Goal: Task Accomplishment & Management: Use online tool/utility

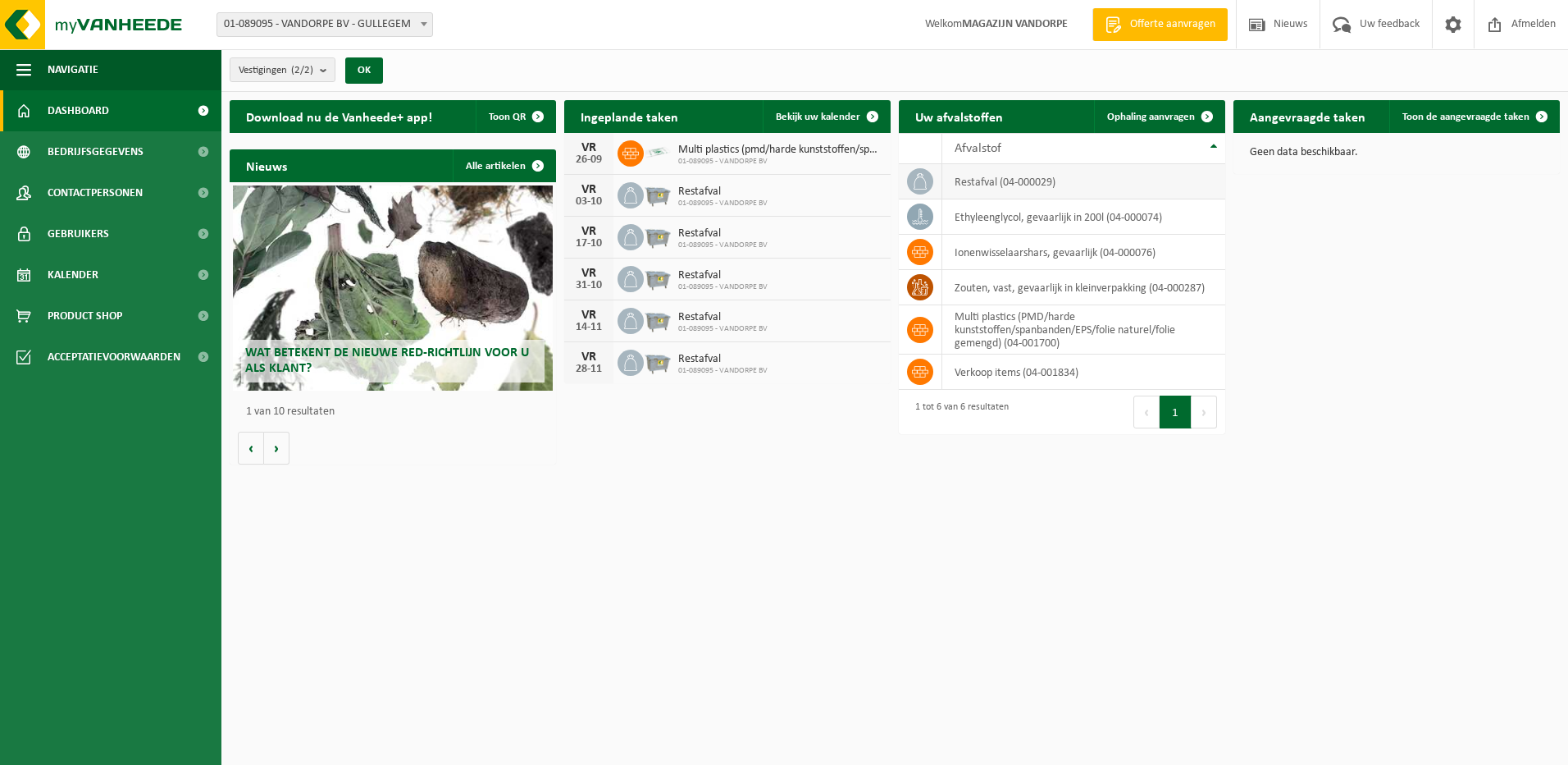
click at [1050, 177] on td "restafval (04-000029)" at bounding box center [1084, 182] width 283 height 35
click at [1125, 107] on link "Ophaling aanvragen" at bounding box center [1159, 116] width 130 height 33
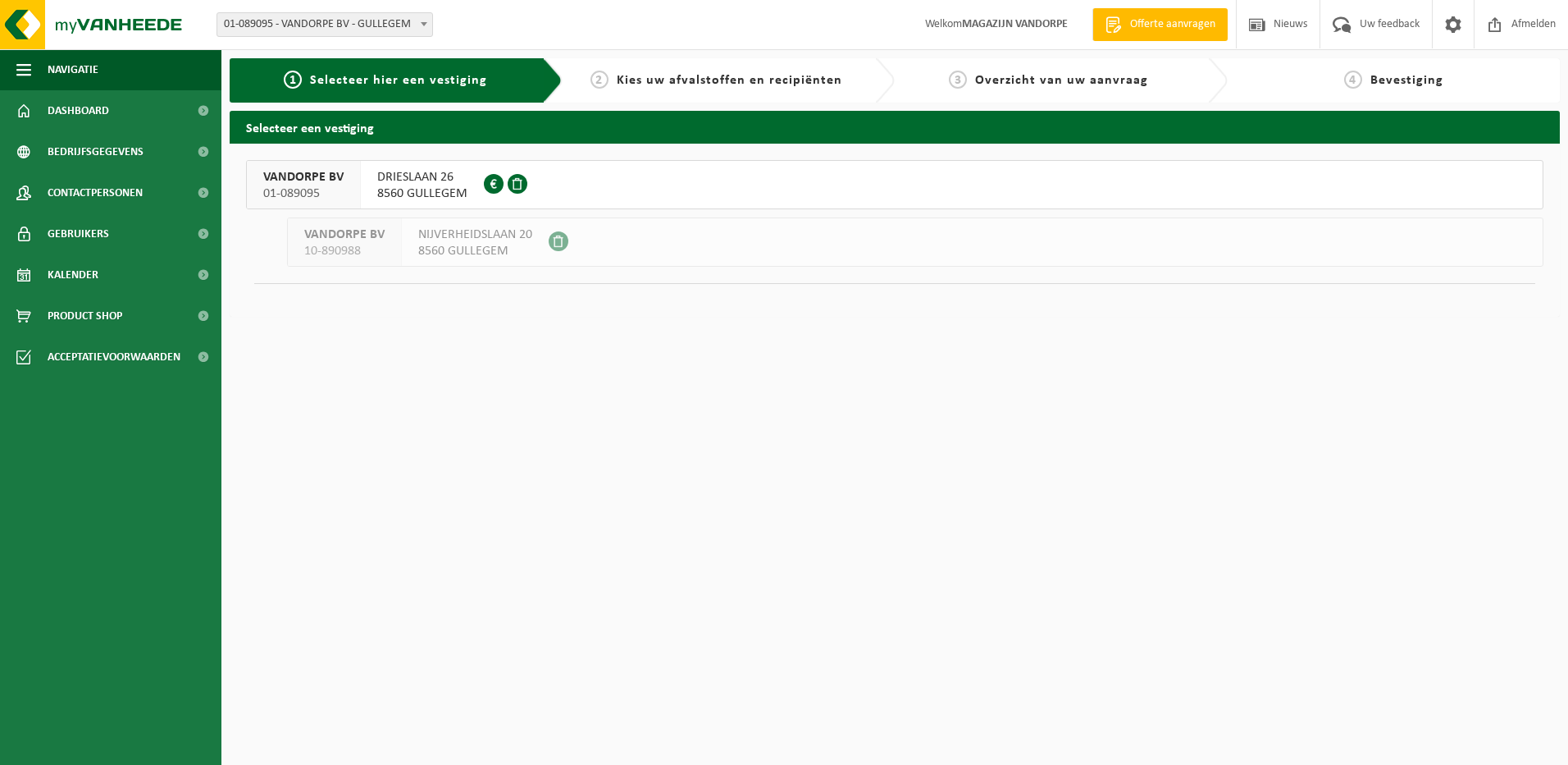
click at [303, 186] on span "01-089095" at bounding box center [303, 193] width 81 height 16
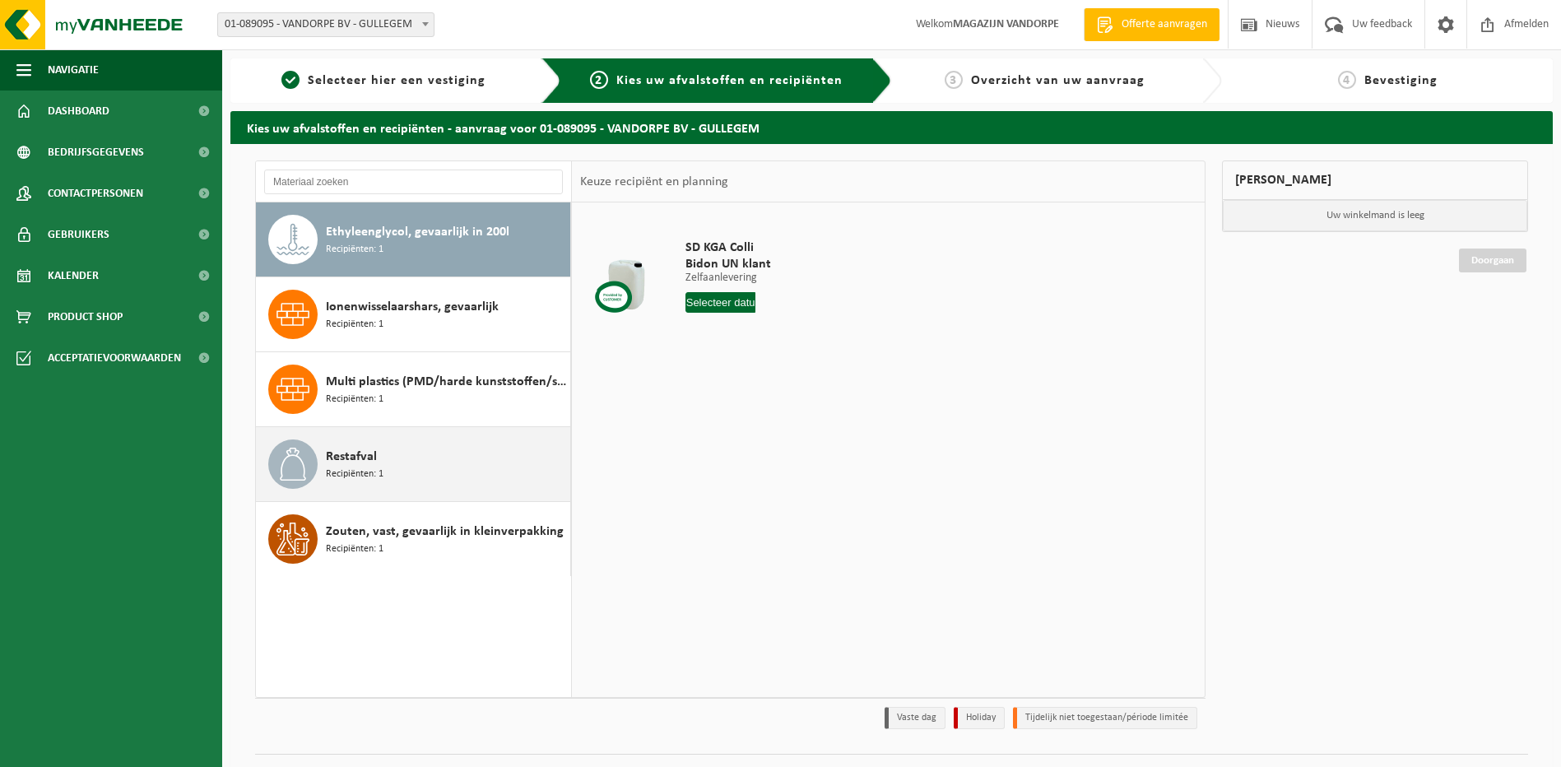
click at [378, 476] on span "Recipiënten: 1" at bounding box center [355, 475] width 58 height 16
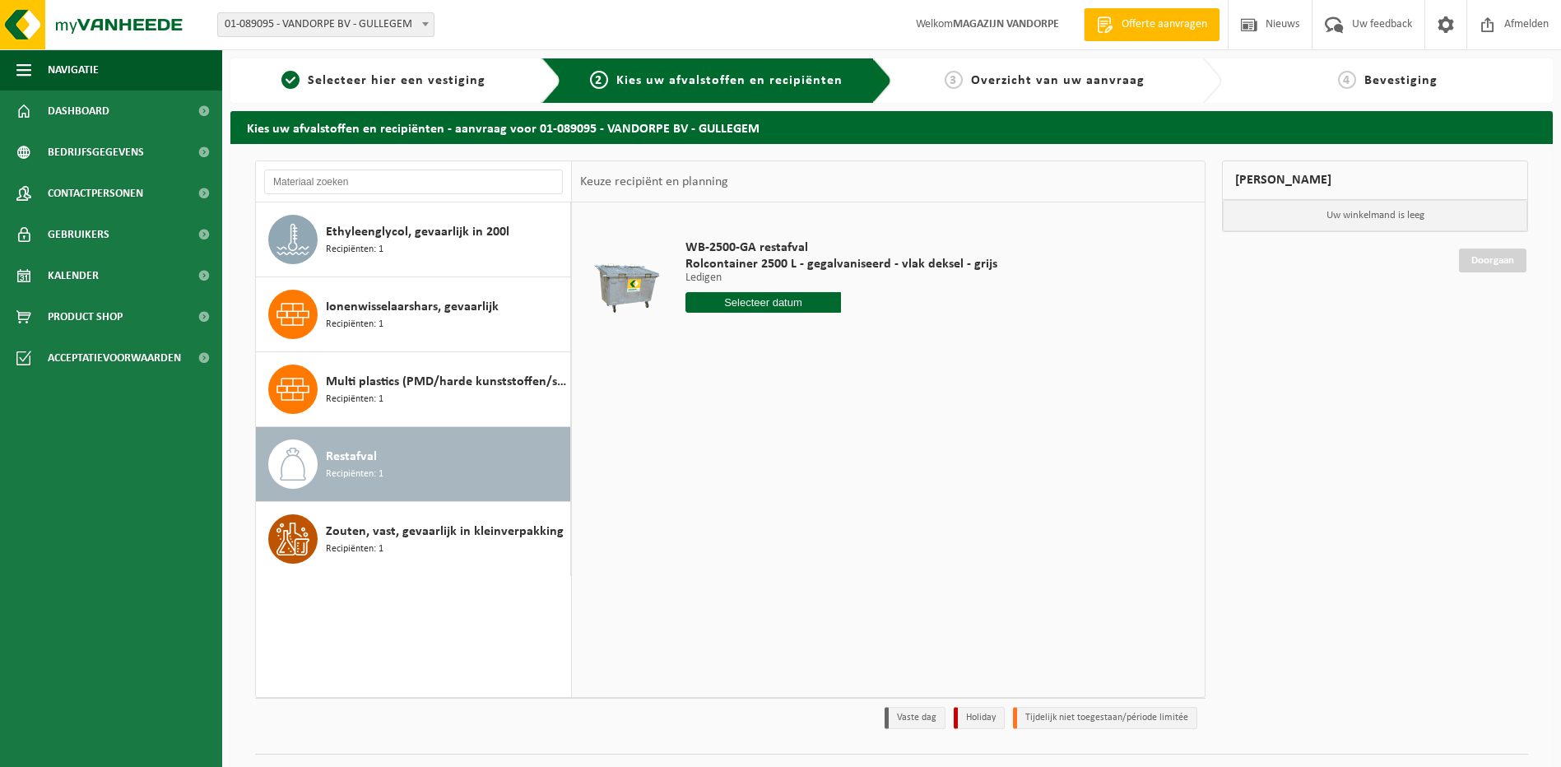
click at [719, 295] on input "text" at bounding box center [763, 302] width 156 height 21
click at [812, 475] on div "26" at bounding box center [815, 475] width 29 height 26
type input "Van [DATE]"
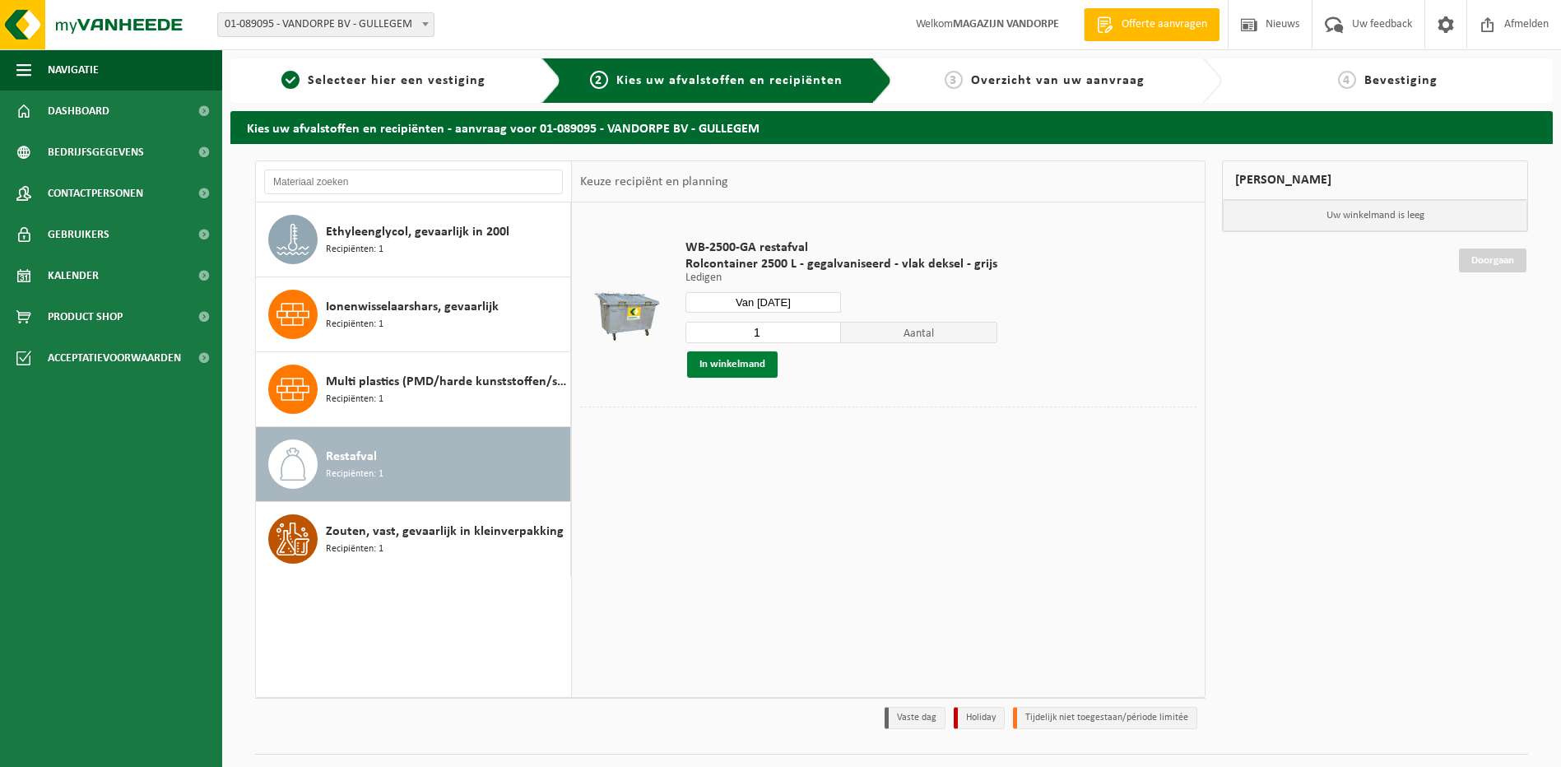
click at [724, 368] on button "In winkelmand" at bounding box center [732, 364] width 91 height 26
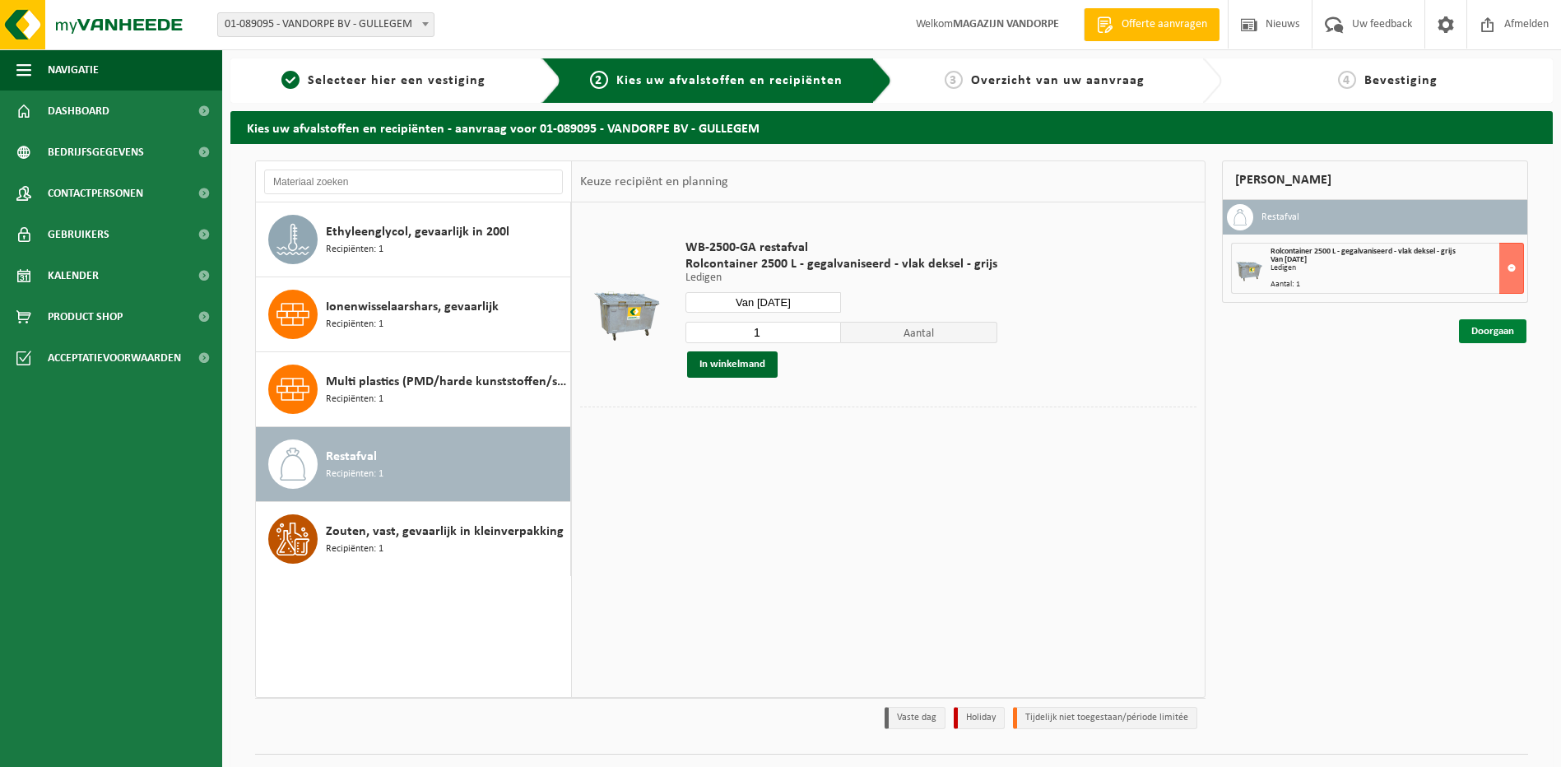
click at [1511, 333] on link "Doorgaan" at bounding box center [1492, 331] width 67 height 24
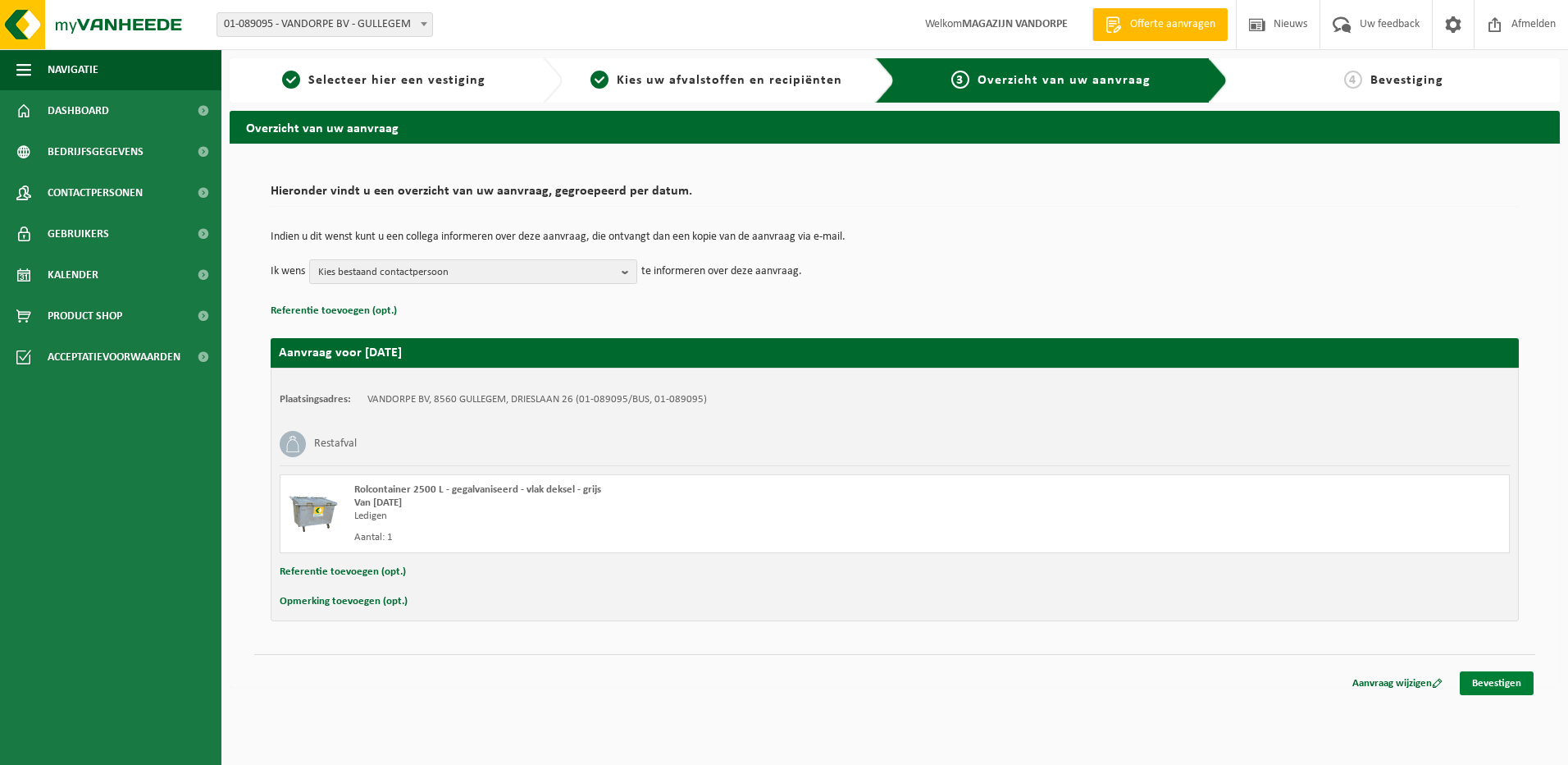
click at [1492, 683] on link "Bevestigen" at bounding box center [1497, 683] width 74 height 24
click at [1476, 680] on link "Bevestigen" at bounding box center [1497, 683] width 74 height 24
